Goal: Use online tool/utility: Use online tool/utility

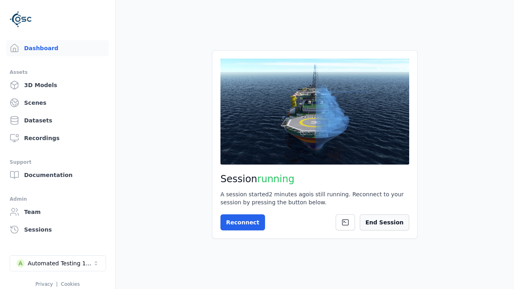
click at [398, 222] on button "End Session" at bounding box center [384, 222] width 49 height 16
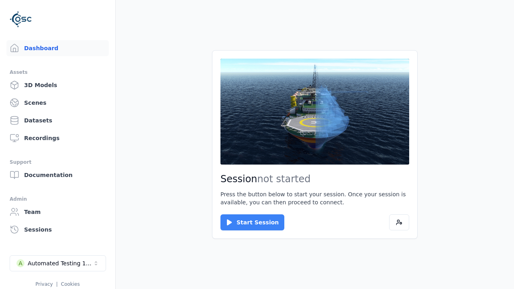
click at [247, 222] on button "Start Session" at bounding box center [252, 222] width 64 height 16
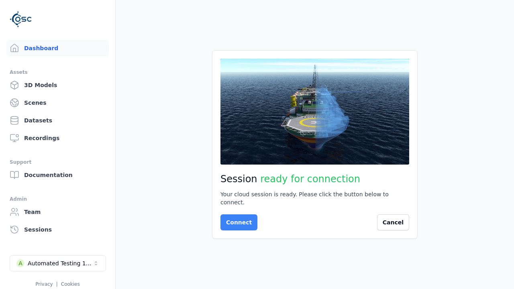
click at [237, 218] on button "Connect" at bounding box center [238, 222] width 37 height 16
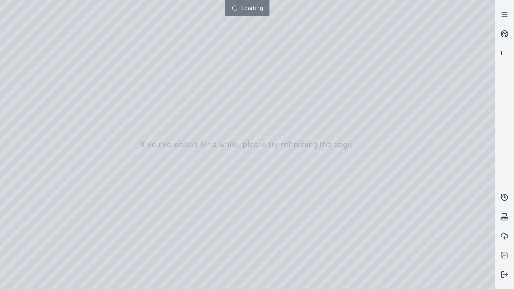
click at [2, 2] on div at bounding box center [247, 144] width 495 height 289
click at [453, 283] on div at bounding box center [247, 144] width 495 height 289
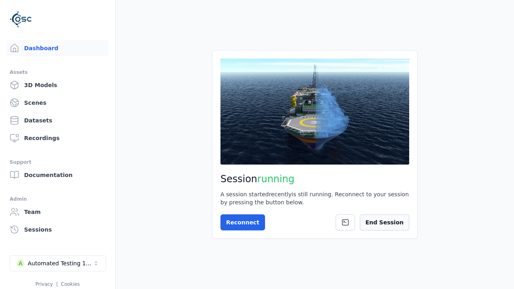
click at [388, 222] on button "End Session" at bounding box center [384, 222] width 49 height 16
